Goal: Task Accomplishment & Management: Complete application form

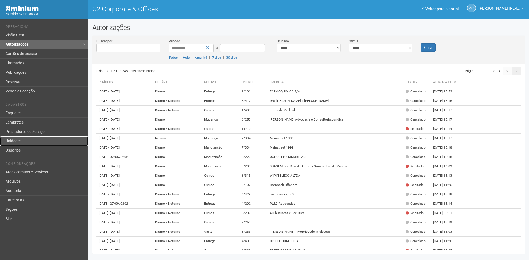
click at [20, 140] on link "Unidades" at bounding box center [44, 141] width 88 height 9
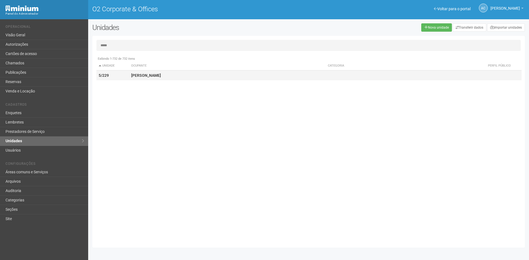
click at [133, 75] on strong "Patricia Netto" at bounding box center [146, 75] width 30 height 4
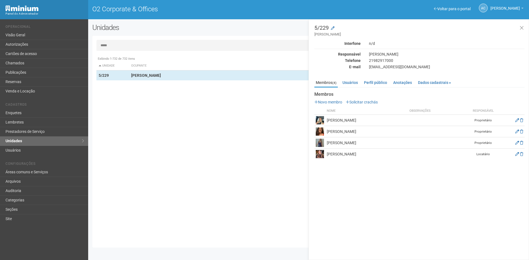
drag, startPoint x: 423, startPoint y: 67, endPoint x: 369, endPoint y: 68, distance: 53.5
click at [369, 68] on div "projetos@patricianetto.com.br" at bounding box center [447, 66] width 164 height 5
drag, startPoint x: 390, startPoint y: 70, endPoint x: 373, endPoint y: 68, distance: 16.9
click at [373, 68] on div "projetos@patricianetto.com.br" at bounding box center [447, 66] width 164 height 5
drag, startPoint x: 369, startPoint y: 67, endPoint x: 424, endPoint y: 64, distance: 55.4
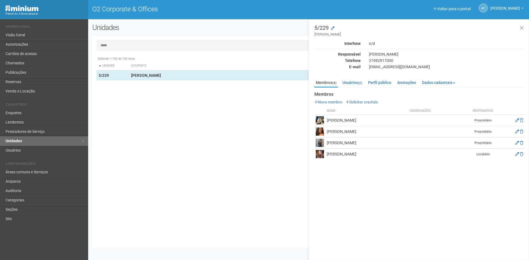
click at [424, 64] on div "projetos@patricianetto.com.br" at bounding box center [447, 66] width 164 height 5
copy div "projetos@patricianetto.com.br"
click at [353, 84] on link "Usuários (2)" at bounding box center [352, 83] width 22 height 8
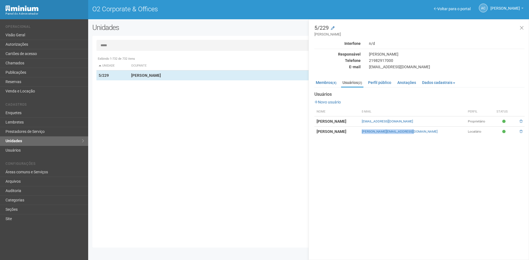
drag, startPoint x: 420, startPoint y: 131, endPoint x: 369, endPoint y: 132, distance: 51.8
click at [369, 132] on tr "PATRICIA NETTO patricia@patricianetto.com.br Locatário" at bounding box center [419, 132] width 210 height 10
copy tr "patricia@patricianetto.com.br"
click at [436, 65] on div "projetos@patricianetto.com.br" at bounding box center [447, 66] width 164 height 5
drag, startPoint x: 421, startPoint y: 121, endPoint x: 366, endPoint y: 118, distance: 54.9
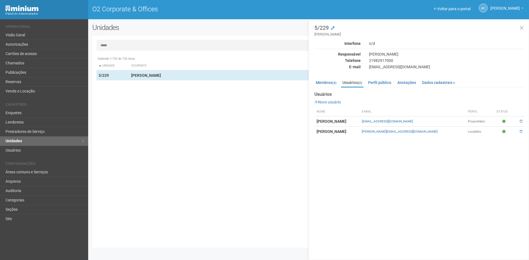
click at [366, 118] on tr "Patricia Netto projetos@patricianetto.com.br Proprietário" at bounding box center [419, 122] width 210 height 10
copy tr "projetos@patricianetto.com.br"
drag, startPoint x: 117, startPoint y: 42, endPoint x: 96, endPoint y: 44, distance: 20.2
click at [96, 44] on input "*****" at bounding box center [308, 45] width 424 height 11
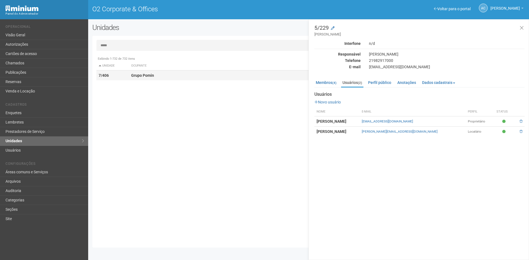
type input "*****"
click at [123, 75] on td "7/406" at bounding box center [112, 76] width 33 height 10
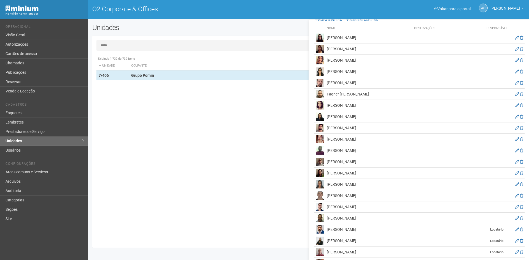
scroll to position [110, 0]
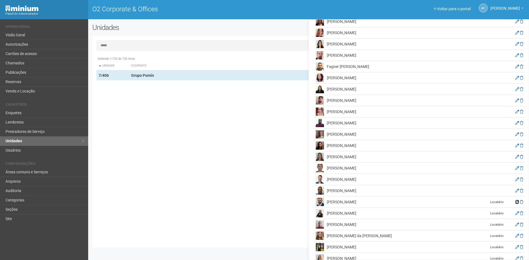
click at [516, 200] on icon at bounding box center [517, 202] width 4 height 4
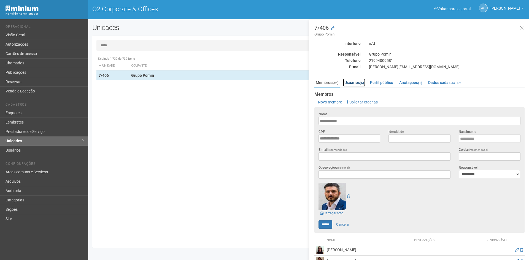
click at [345, 79] on link "Usuários (5)" at bounding box center [354, 83] width 22 height 8
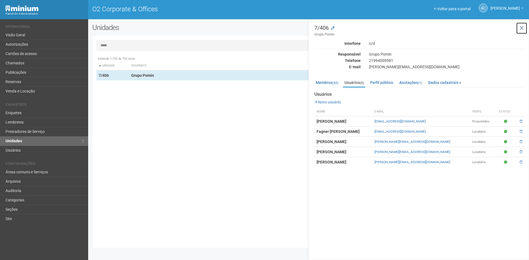
click at [520, 28] on icon at bounding box center [522, 28] width 4 height 6
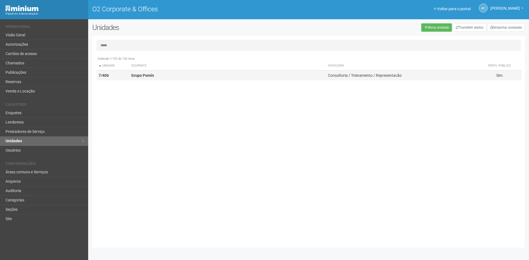
click at [144, 73] on td "Grupo Pomin" at bounding box center [227, 76] width 197 height 10
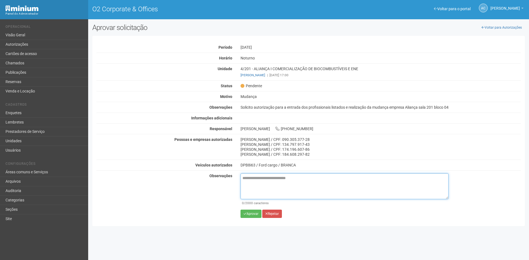
paste textarea "**********"
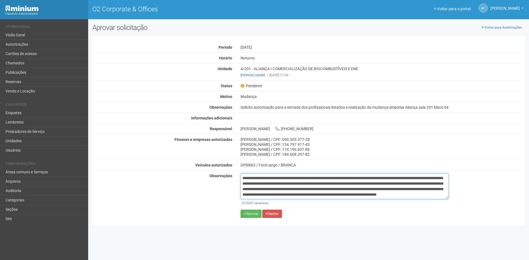
scroll to position [3, 0]
type textarea "**********"
click at [251, 215] on button "Aprovar" at bounding box center [251, 214] width 21 height 8
